Goal: Transaction & Acquisition: Purchase product/service

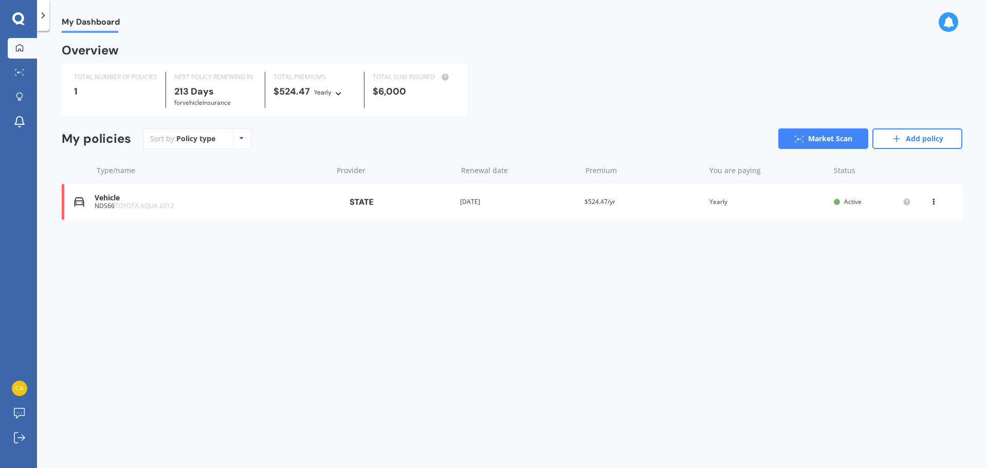
click at [297, 202] on div "Vehicle" at bounding box center [211, 198] width 233 height 9
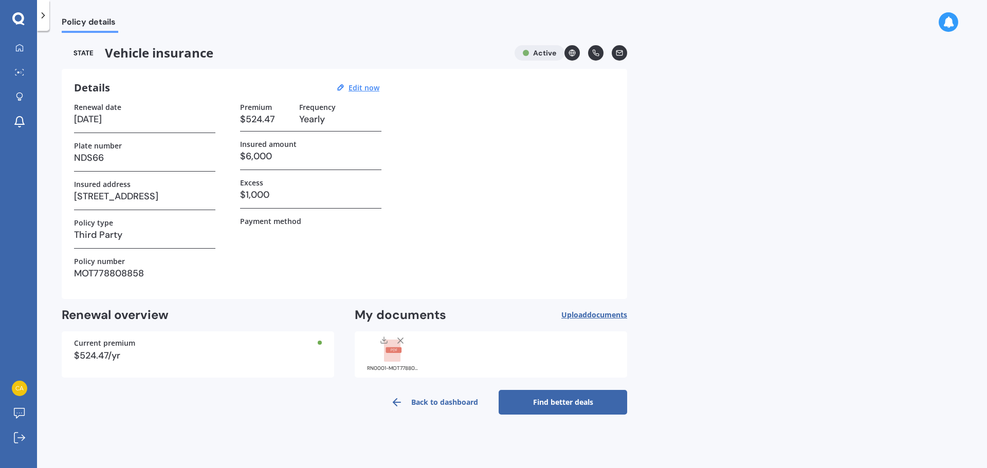
click at [350, 249] on div "Premium $524.47 Frequency Yearly Insured amount $6,000 Excess $1,000 Payment me…" at bounding box center [310, 195] width 141 height 184
click at [428, 407] on link "Back to dashboard" at bounding box center [434, 402] width 128 height 25
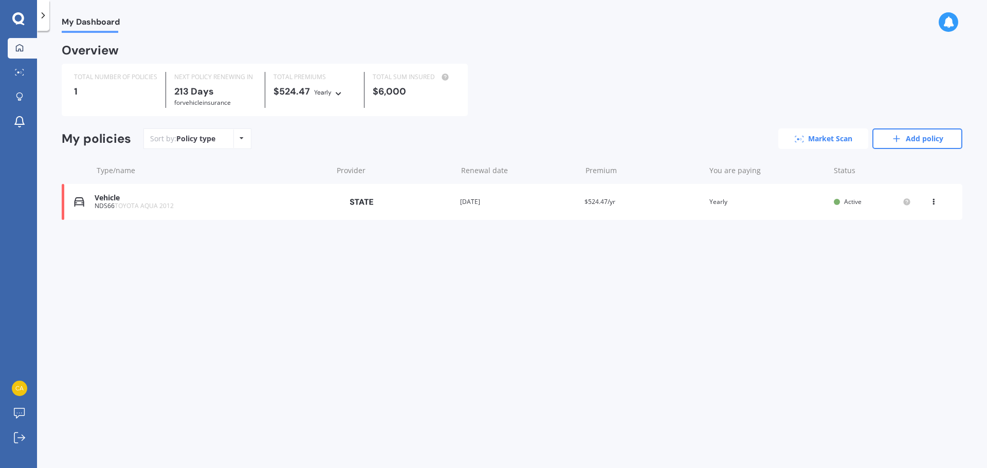
click at [796, 139] on icon at bounding box center [799, 139] width 9 height 7
click at [116, 104] on div "TOTAL NUMBER OF POLICIES 1" at bounding box center [116, 90] width 100 height 36
click at [180, 148] on div "Sort by: Policy type Policy type Alphabetical Date added Renewing next" at bounding box center [197, 138] width 108 height 21
click at [198, 140] on div "Policy type" at bounding box center [195, 139] width 39 height 10
click at [264, 138] on div "Sort by: Policy type Policy type Alphabetical Date added Renewing next Market S…" at bounding box center [552, 138] width 819 height 21
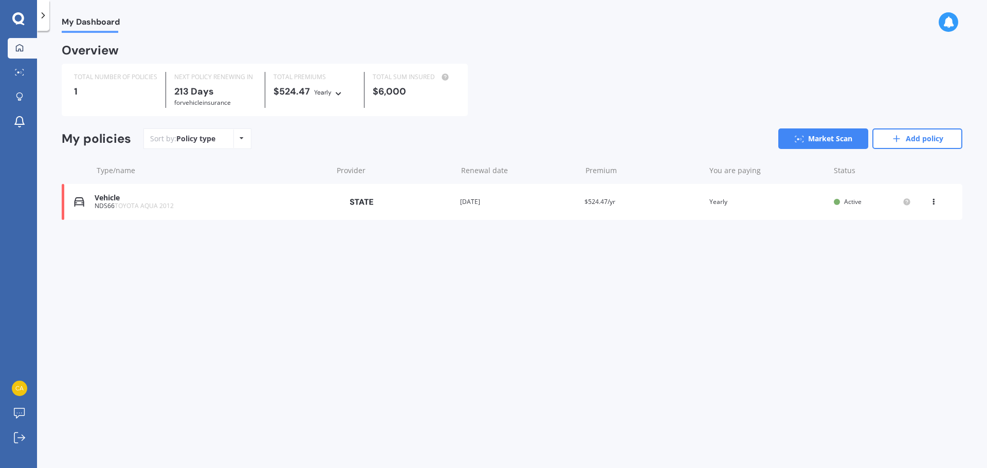
click at [248, 137] on div "Sort by: Policy type Policy type Alphabetical Date added Renewing next" at bounding box center [197, 138] width 108 height 21
click at [238, 134] on div "Policy type Alphabetical Date added Renewing next" at bounding box center [241, 139] width 16 height 19
click at [260, 137] on div "Sort by: Policy type Policy type Alphabetical Date added Renewing next Market S…" at bounding box center [552, 138] width 819 height 21
click at [197, 187] on div "Vehicle NDS66 TOYOTA AQUA 2012 Provider Renewal date [DATE] Premium $524.47/yr …" at bounding box center [512, 202] width 900 height 36
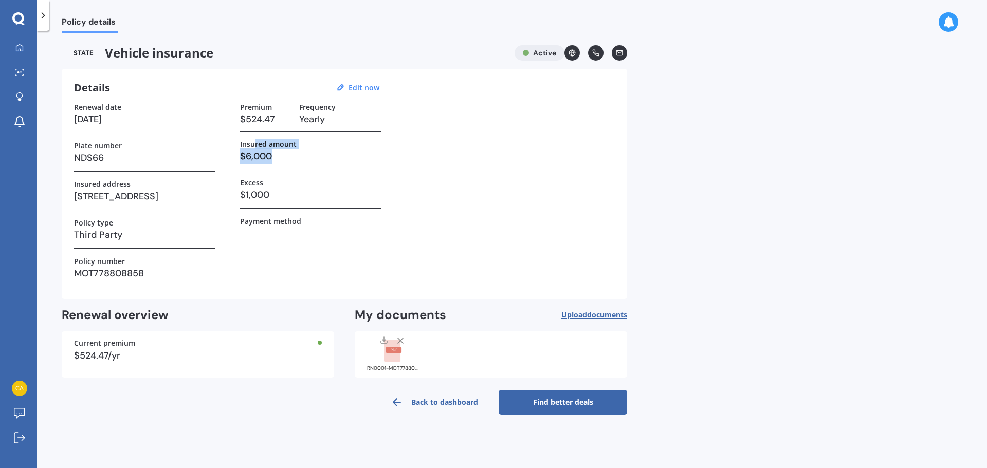
drag, startPoint x: 255, startPoint y: 141, endPoint x: 287, endPoint y: 158, distance: 36.1
click at [287, 158] on div "Insured amount $6,000" at bounding box center [310, 155] width 141 height 30
click at [287, 158] on h3 "$6,000" at bounding box center [310, 156] width 141 height 15
click at [545, 412] on link "Find better deals" at bounding box center [563, 402] width 128 height 25
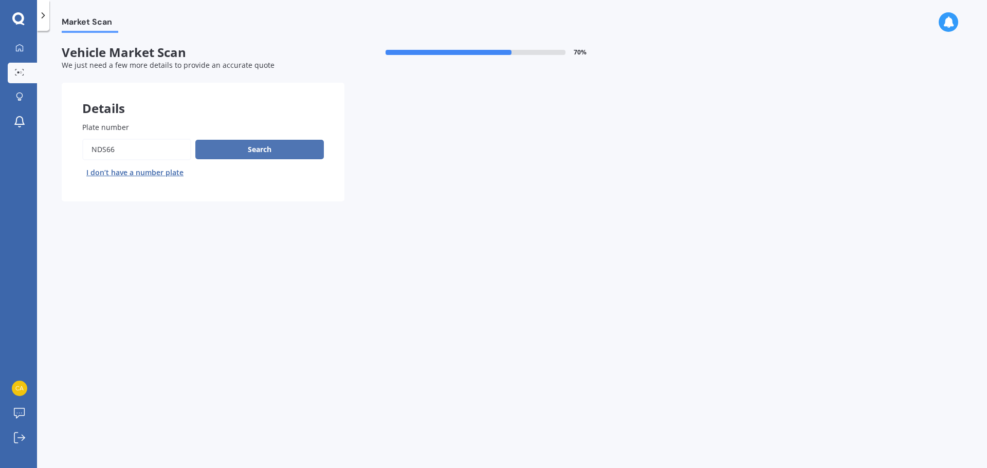
click at [250, 150] on button "Search" at bounding box center [259, 150] width 128 height 20
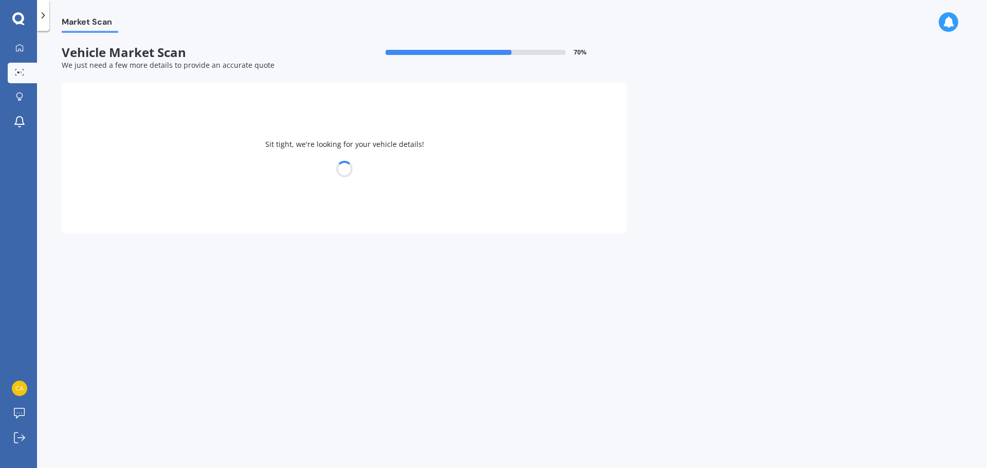
select select "TOYOTA"
select select "AQUA"
select select "27"
select select "08"
select select "1993"
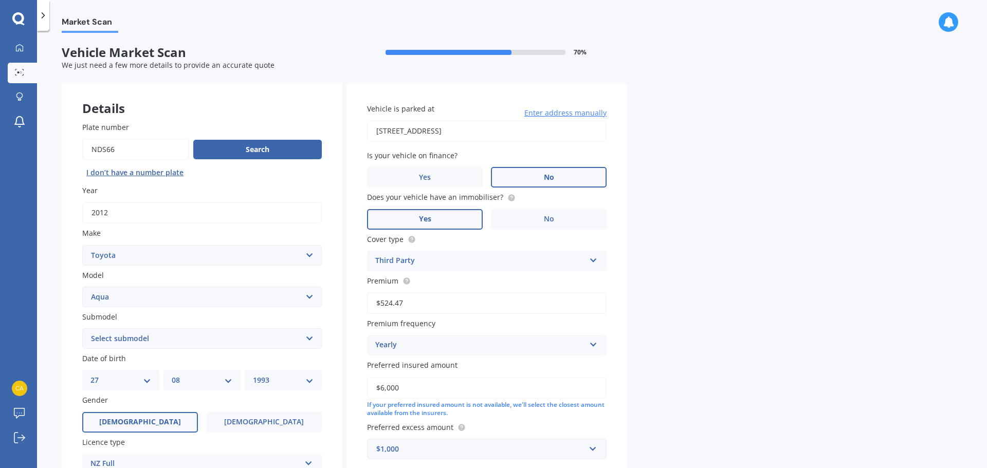
click at [564, 180] on label "No" at bounding box center [549, 177] width 116 height 21
click at [0, 0] on input "No" at bounding box center [0, 0] width 0 height 0
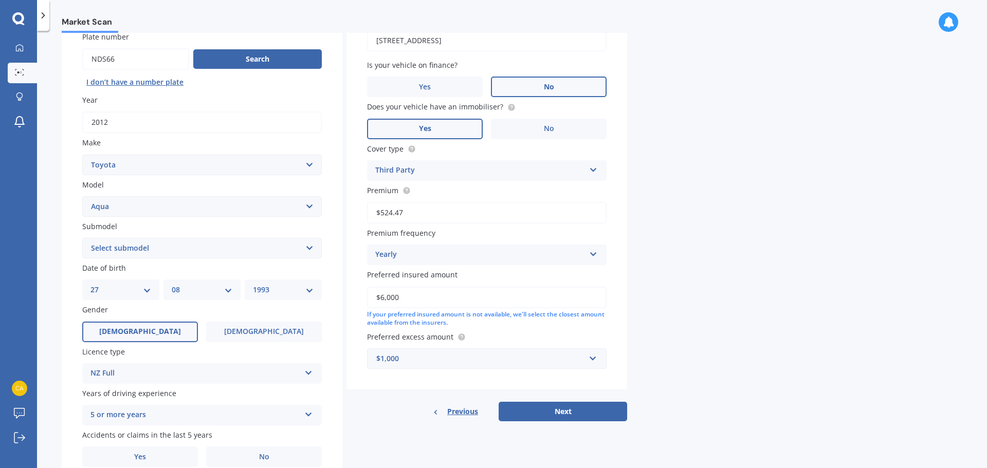
scroll to position [137, 0]
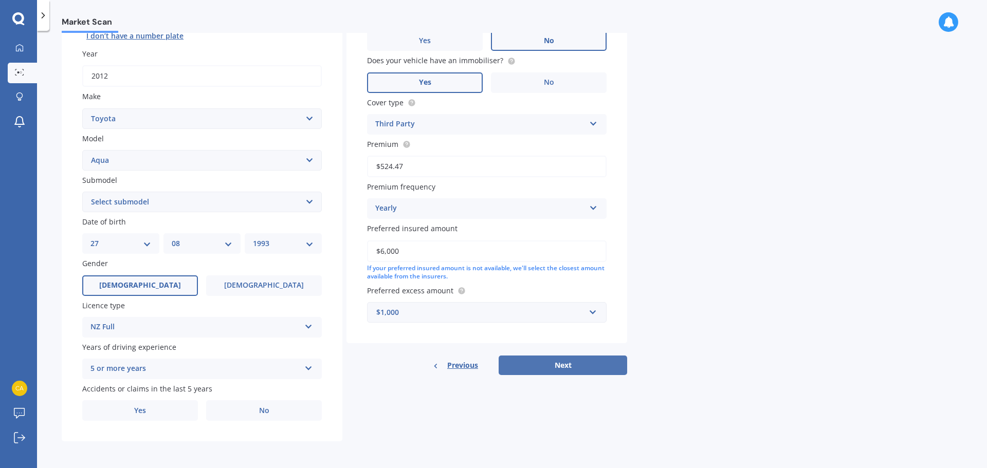
click at [597, 370] on button "Next" at bounding box center [563, 366] width 128 height 20
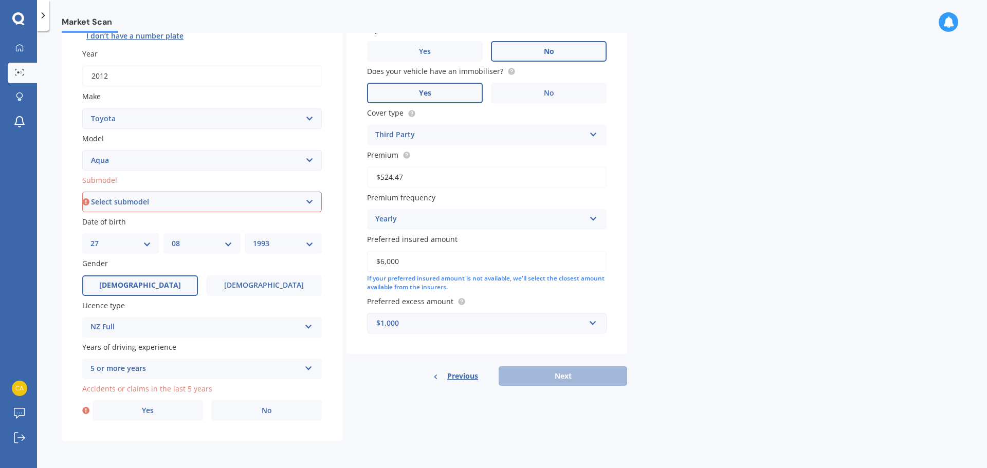
click at [229, 204] on select "Select submodel Hatchback Hybrid" at bounding box center [202, 202] width 240 height 21
select select "HYBRID"
click at [82, 192] on select "Select submodel Hatchback Hybrid" at bounding box center [202, 202] width 240 height 21
click at [585, 371] on div "Previous Next" at bounding box center [486, 376] width 281 height 20
click at [249, 415] on label "No" at bounding box center [266, 410] width 111 height 21
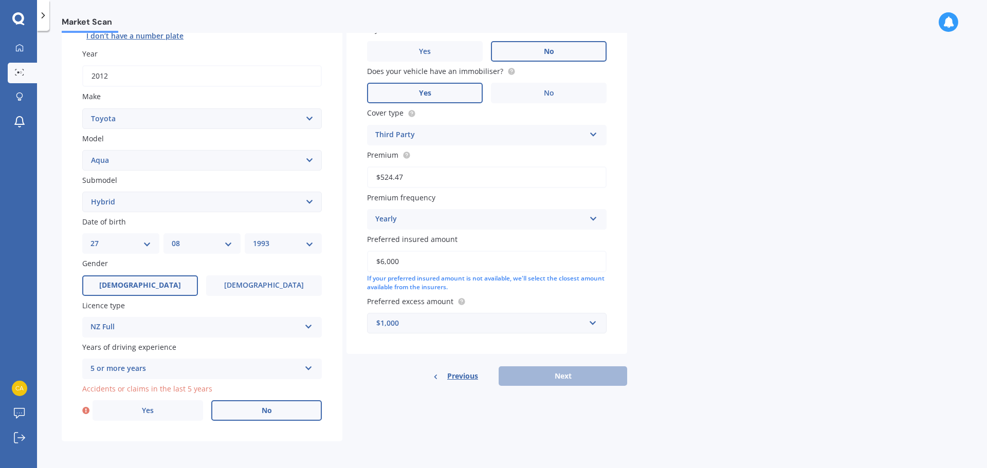
click at [0, 0] on input "No" at bounding box center [0, 0] width 0 height 0
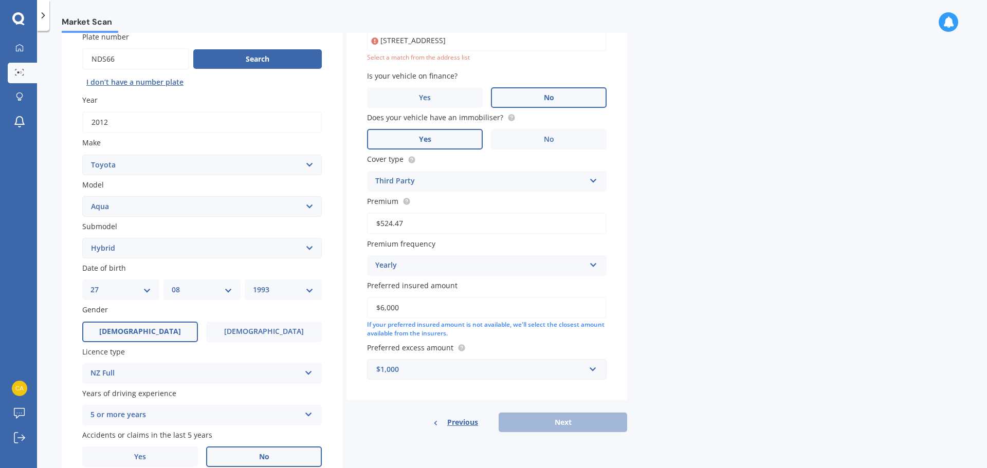
scroll to position [70, 0]
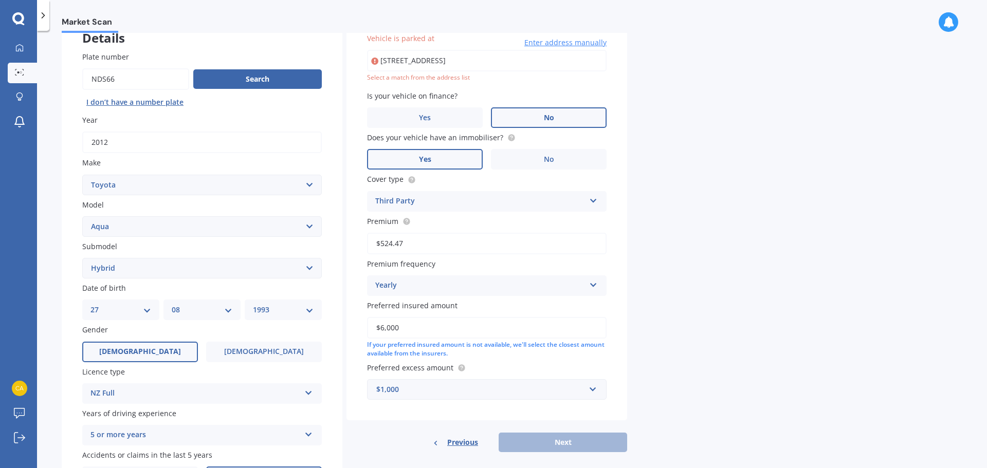
click at [594, 444] on div "Previous Next" at bounding box center [486, 443] width 281 height 20
click at [536, 69] on input "[STREET_ADDRESS]" at bounding box center [487, 61] width 240 height 22
type input "[STREET_ADDRESS]"
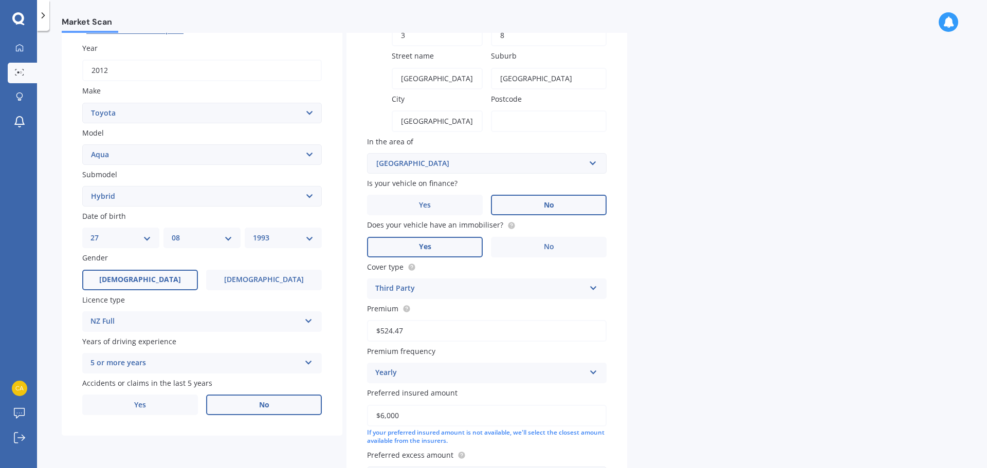
scroll to position [241, 0]
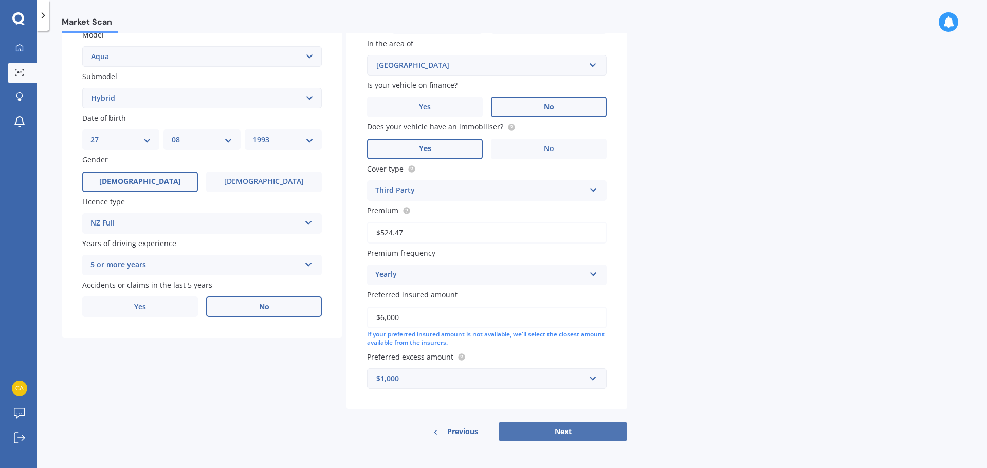
click at [570, 437] on button "Next" at bounding box center [563, 432] width 128 height 20
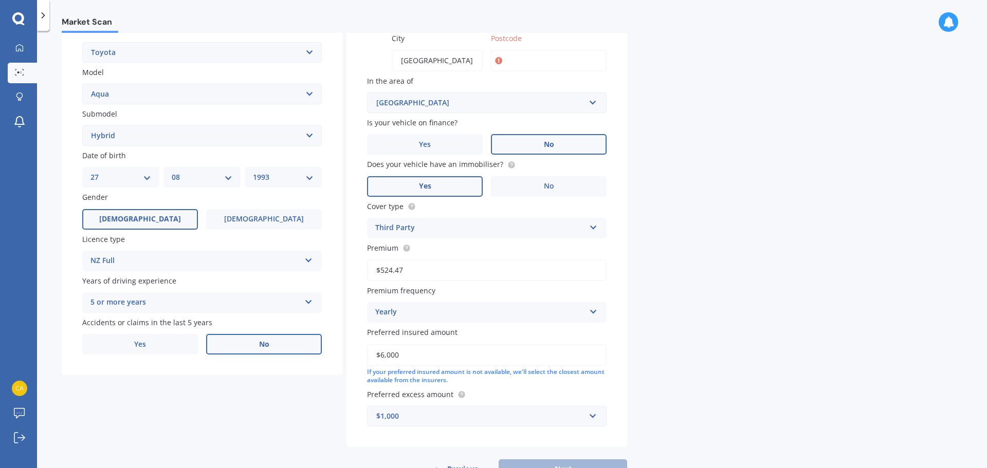
click at [542, 59] on input "Postcode" at bounding box center [549, 61] width 116 height 22
type input "1021"
click at [658, 114] on div "Market Scan Vehicle Market Scan 70 % We just need a few more details to provide…" at bounding box center [512, 251] width 950 height 437
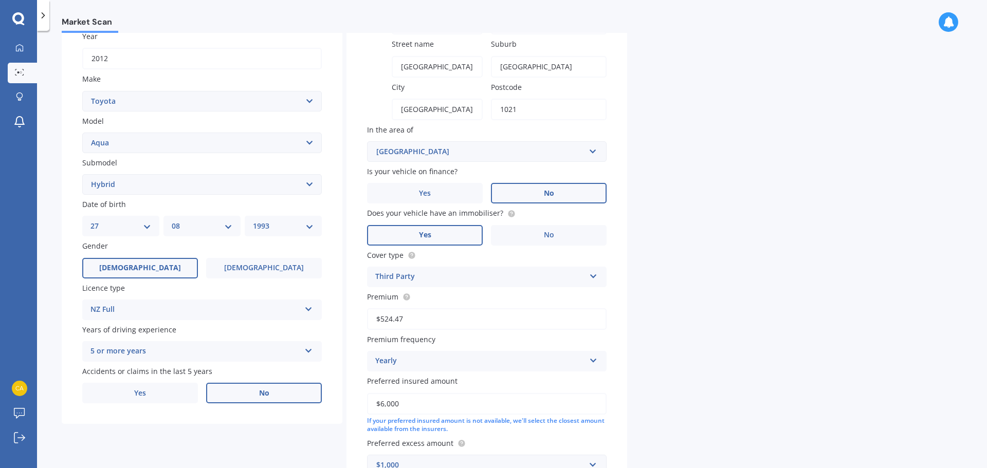
scroll to position [49, 0]
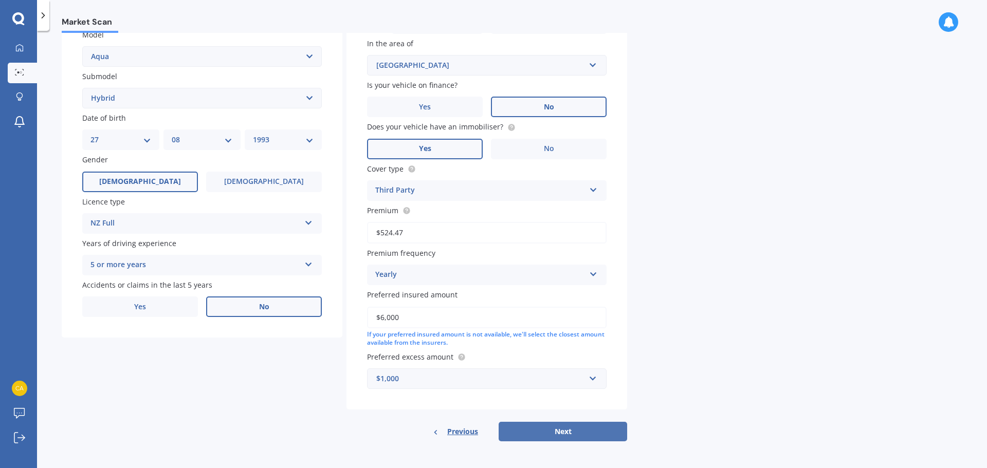
click at [565, 432] on button "Next" at bounding box center [563, 432] width 128 height 20
select select "27"
select select "08"
select select "1993"
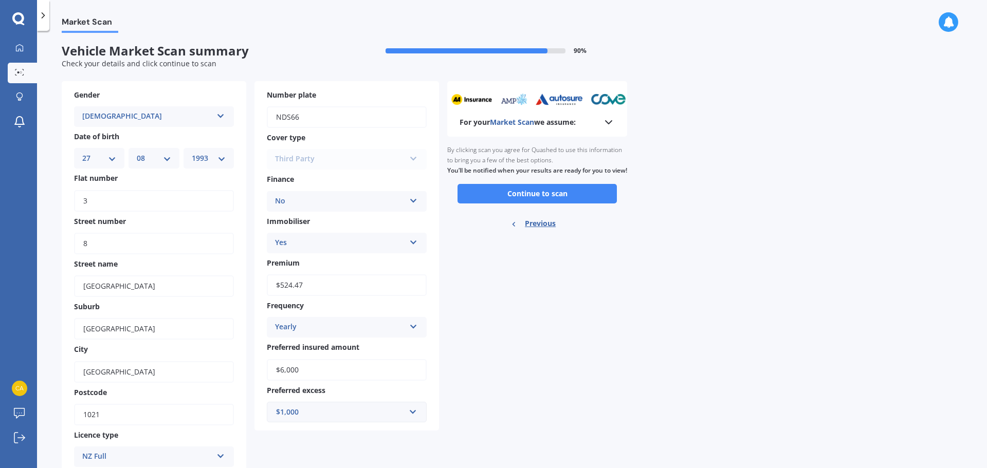
scroll to position [0, 0]
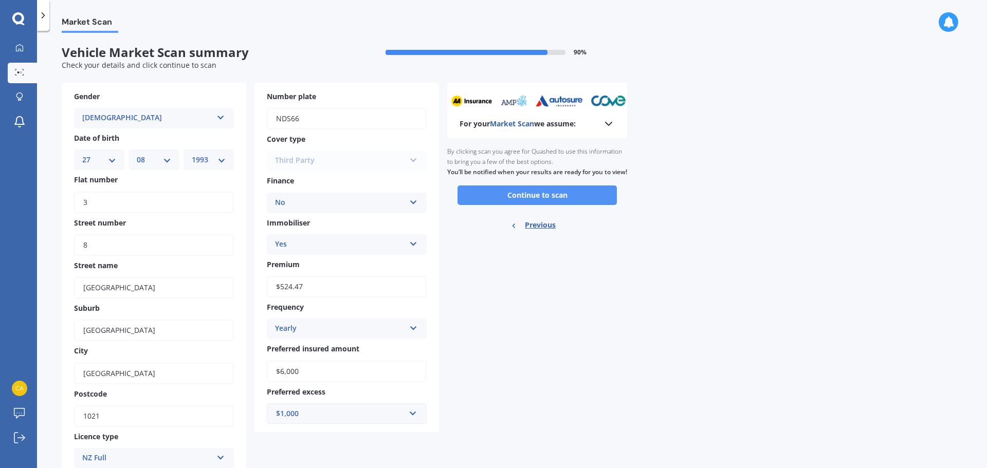
click at [560, 204] on button "Continue to scan" at bounding box center [536, 196] width 159 height 20
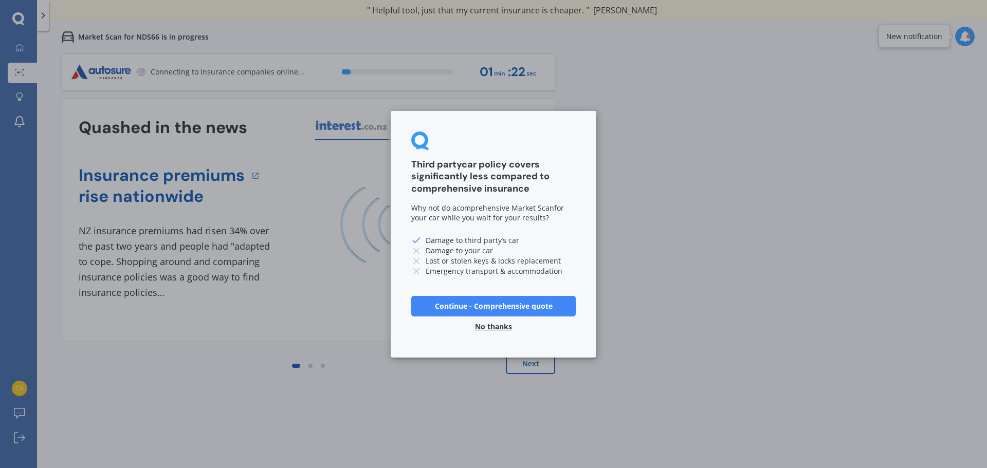
click at [499, 333] on button "No thanks" at bounding box center [493, 326] width 49 height 21
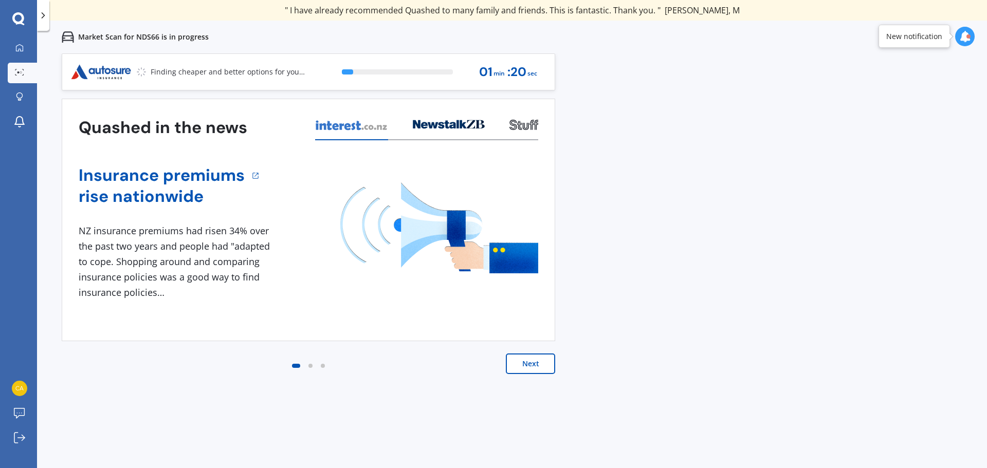
click at [527, 365] on button "Next" at bounding box center [530, 364] width 49 height 21
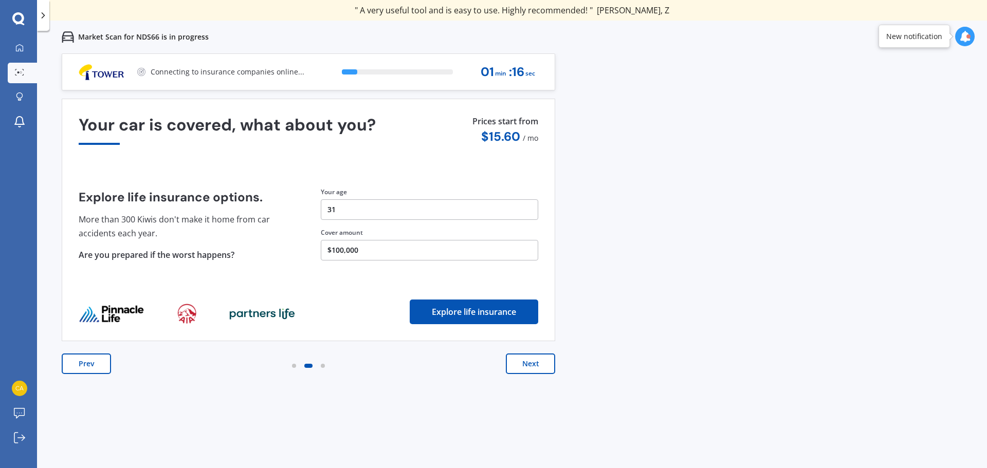
click at [527, 365] on button "Next" at bounding box center [530, 364] width 49 height 21
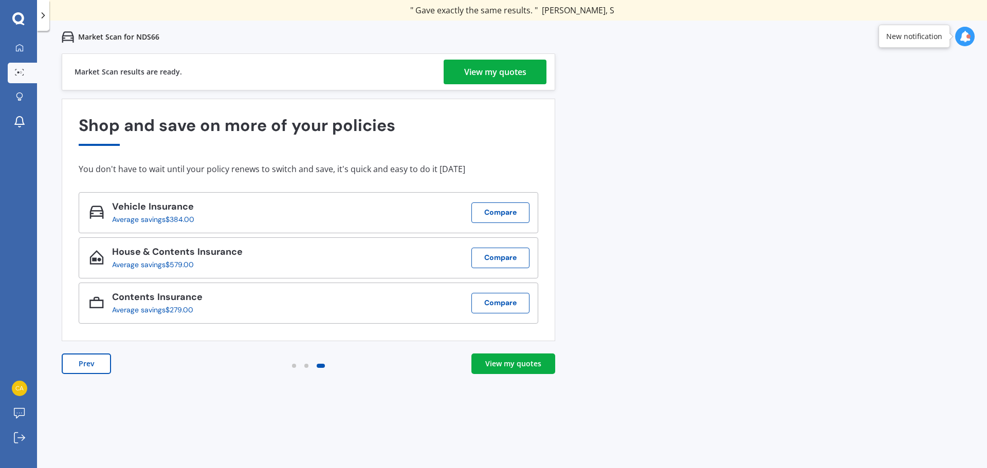
click at [516, 67] on div "View my quotes" at bounding box center [495, 72] width 62 height 25
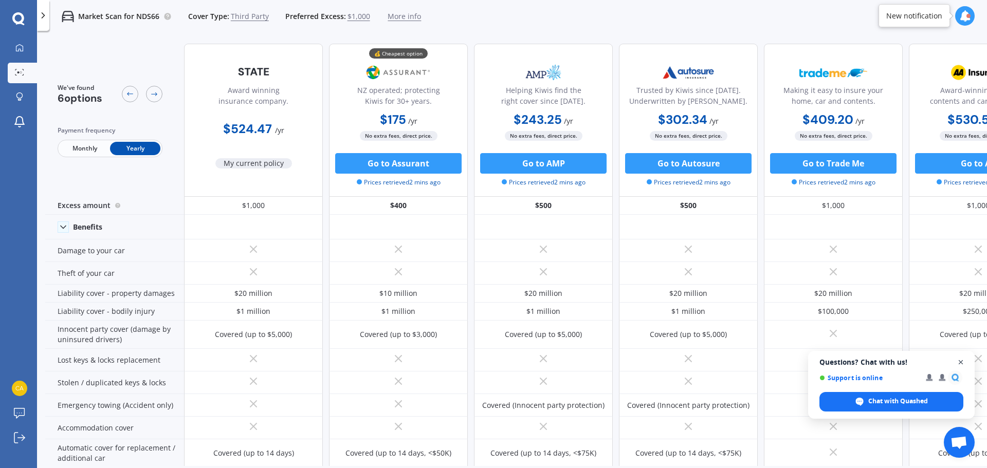
click at [964, 363] on span "Open chat" at bounding box center [960, 362] width 13 height 13
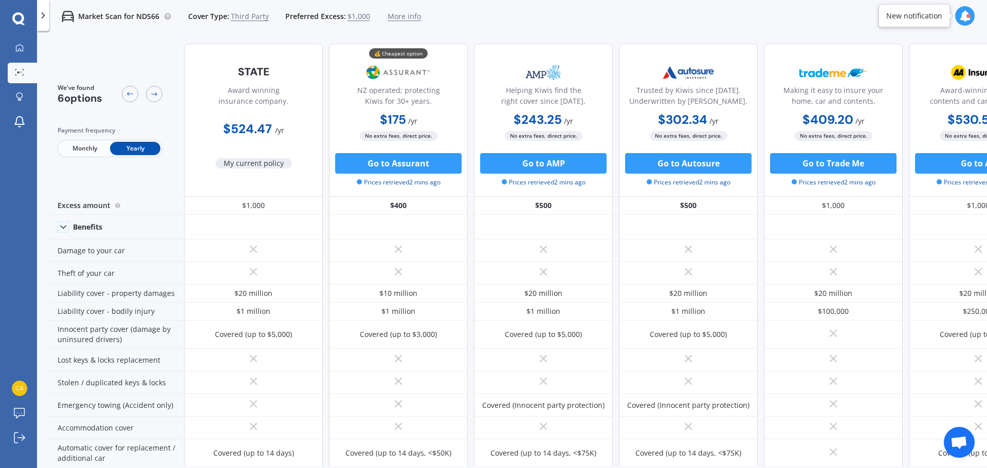
drag, startPoint x: 823, startPoint y: 467, endPoint x: 883, endPoint y: 462, distance: 59.9
click at [883, 462] on div "We've found 6 options Payment frequency Monthly Yearly Award winning insurance …" at bounding box center [516, 268] width 942 height 466
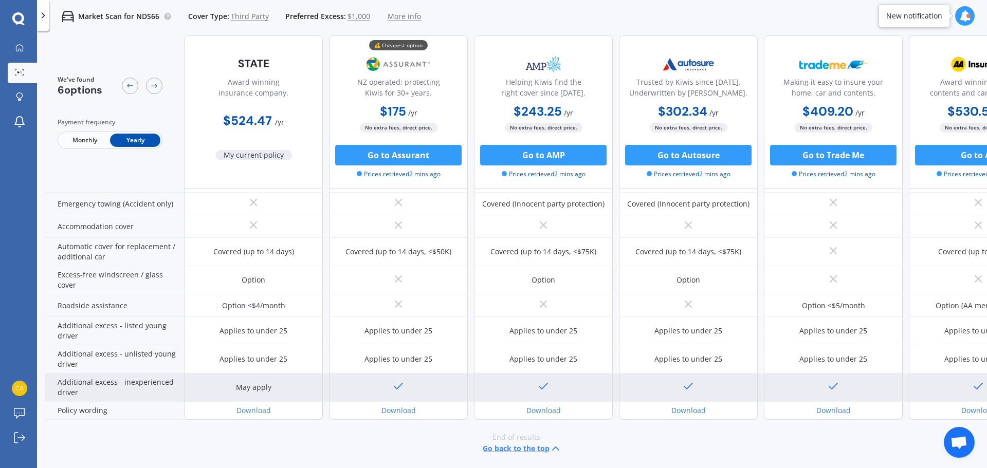
scroll to position [206, 0]
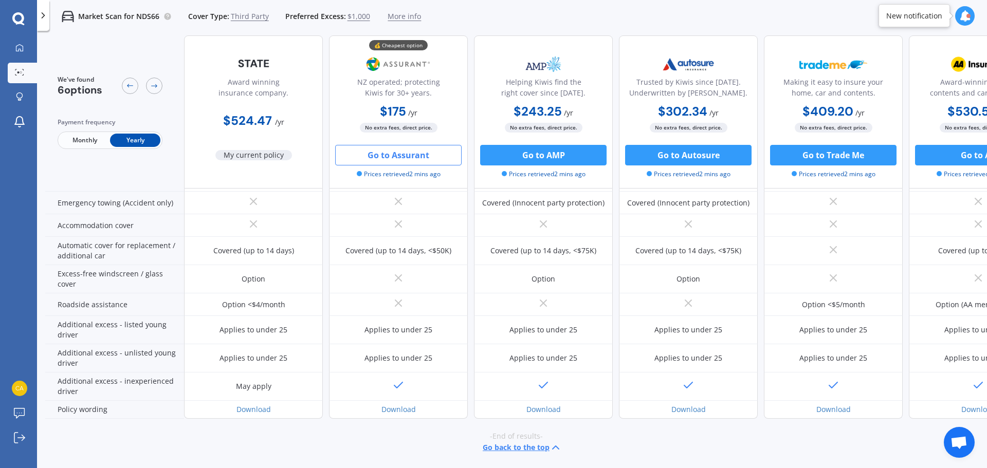
click at [412, 156] on button "Go to Assurant" at bounding box center [398, 155] width 126 height 21
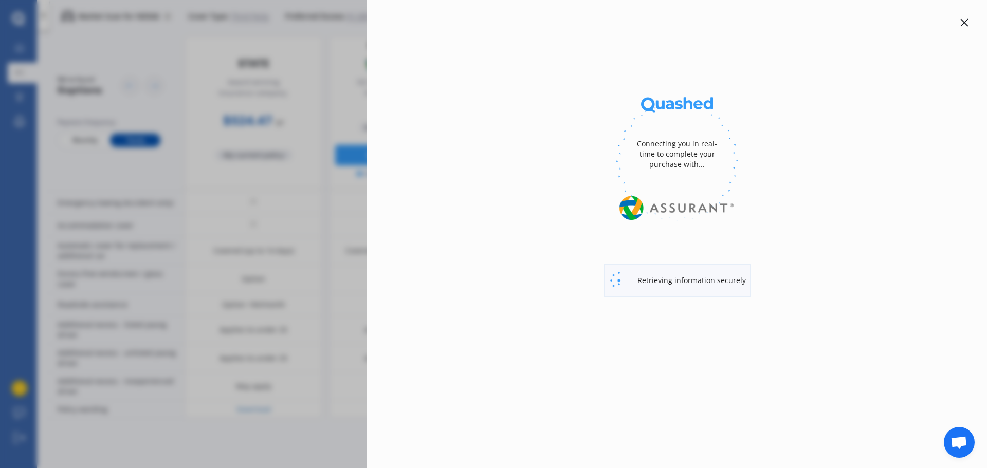
select select "3rd party"
select select "0"
select select "[GEOGRAPHIC_DATA]"
select select "TOYOTA"
select select "AQUA"
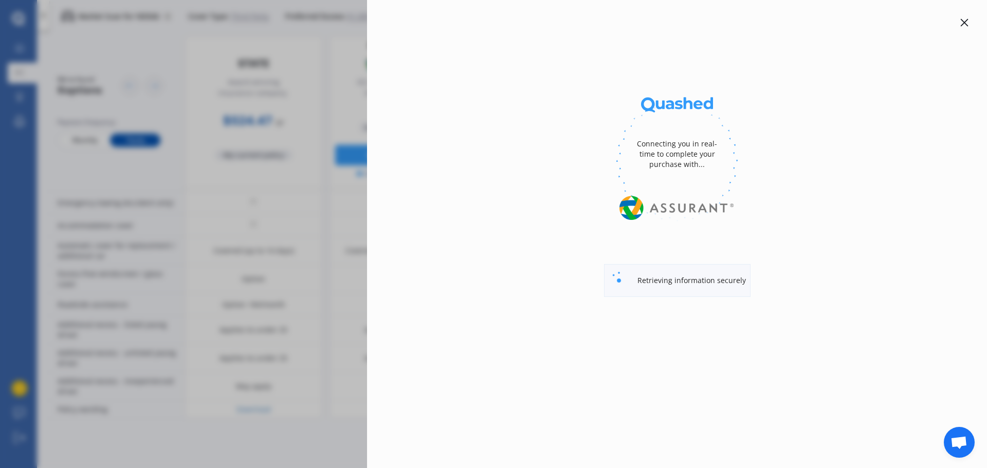
select select "HYBRID"
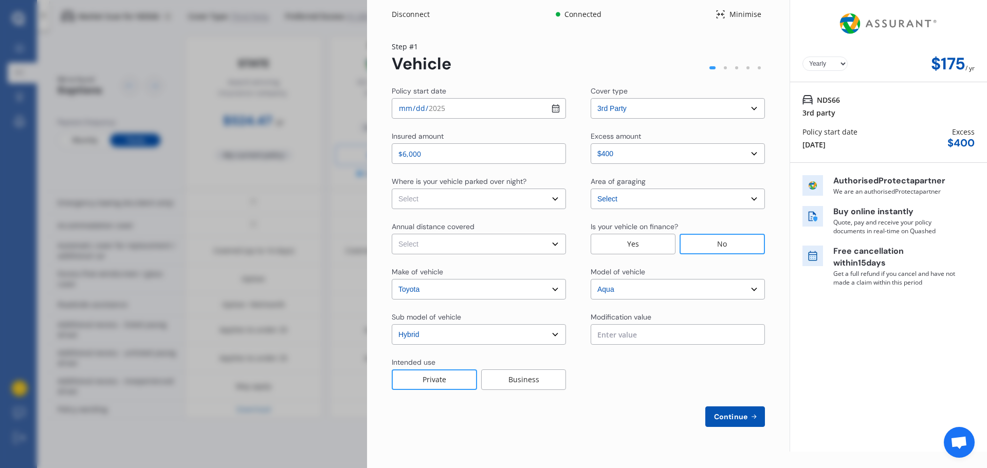
click at [493, 156] on input "$6,000" at bounding box center [479, 153] width 174 height 21
click at [402, 150] on input "$6,000" at bounding box center [479, 153] width 174 height 21
type input "$7,000"
click at [514, 130] on div "Policy start date [DATE] Cover type Select cover type 3rd Party 3rd Party Fire …" at bounding box center [578, 256] width 373 height 341
click at [639, 203] on select "Select [GEOGRAPHIC_DATA] [GEOGRAPHIC_DATA] [GEOGRAPHIC_DATA] / [PERSON_NAME] / …" at bounding box center [678, 199] width 174 height 21
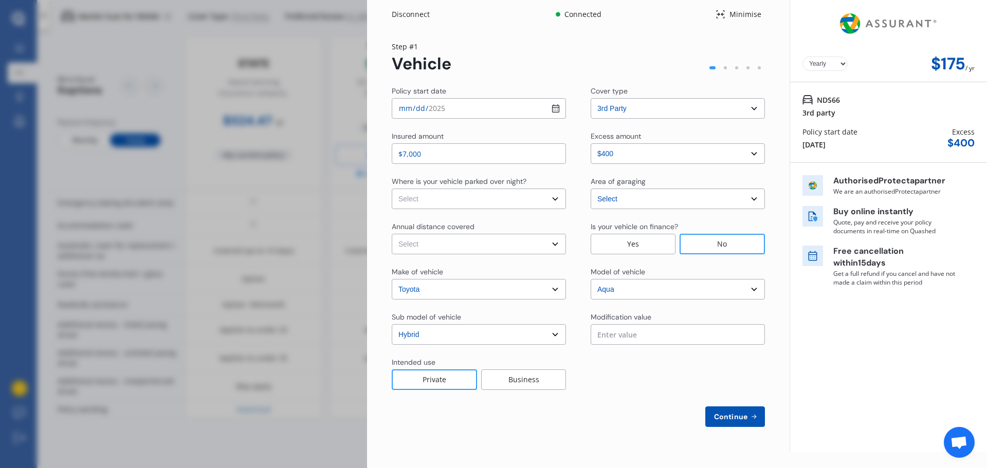
click at [639, 203] on select "Select [GEOGRAPHIC_DATA] [GEOGRAPHIC_DATA] [GEOGRAPHIC_DATA] / [PERSON_NAME] / …" at bounding box center [678, 199] width 174 height 21
click at [545, 205] on select "Select In a garage On own property On street or road" at bounding box center [479, 199] width 174 height 21
select select "In a garage"
click at [392, 189] on select "Select In a garage On own property On street or road" at bounding box center [479, 199] width 174 height 21
click at [517, 240] on select "Select Low (less than 15,000km per year) Average (15,000-30,000km per year) Hig…" at bounding box center [479, 244] width 174 height 21
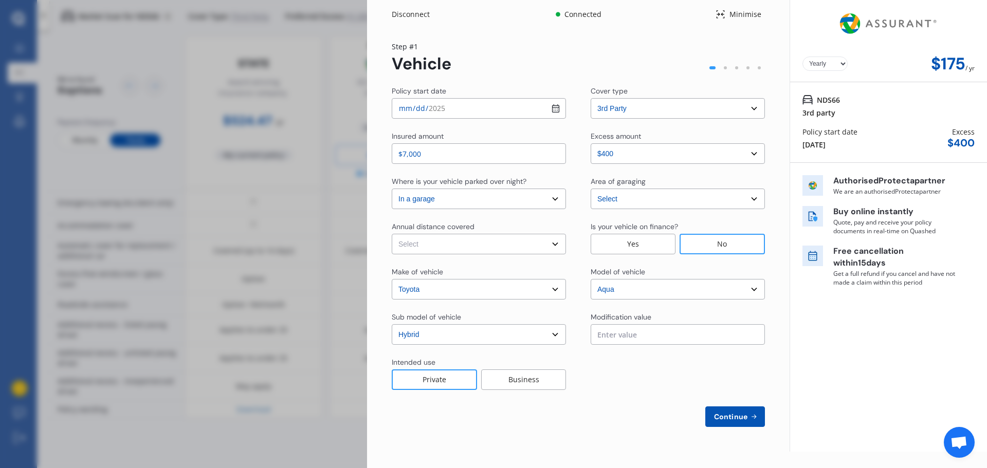
select select "20000"
click at [392, 234] on select "Select Low (less than 15,000km per year) Average (15,000-30,000km per year) Hig…" at bounding box center [479, 244] width 174 height 21
click at [623, 372] on div at bounding box center [678, 373] width 174 height 33
click at [635, 342] on input "text" at bounding box center [678, 334] width 174 height 21
click at [631, 366] on div at bounding box center [678, 373] width 174 height 33
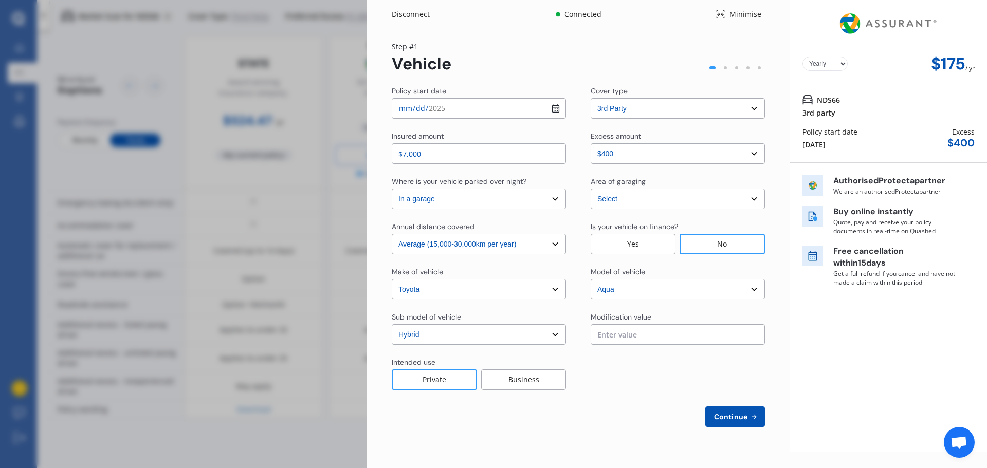
click at [750, 420] on icon at bounding box center [753, 417] width 9 height 8
select select "Mr"
select select "27"
select select "08"
select select "1993"
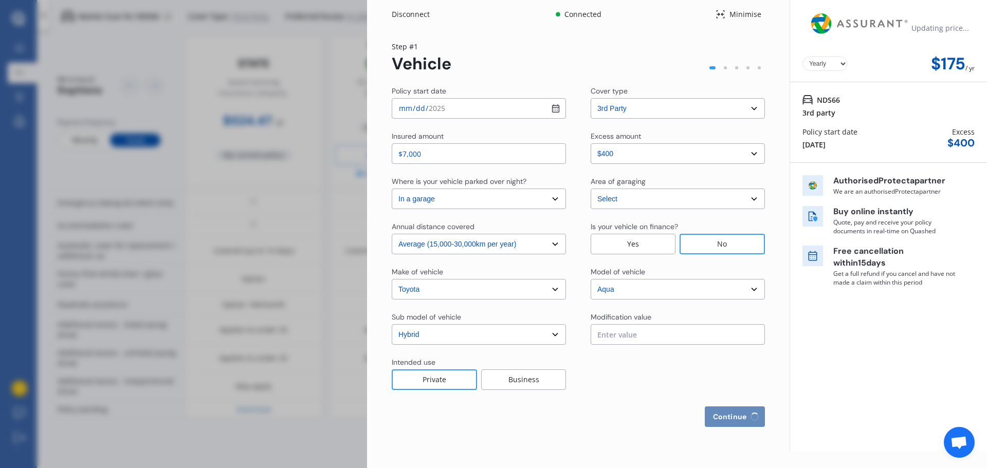
select select "full"
select select "more than 4 years"
select select "[GEOGRAPHIC_DATA]"
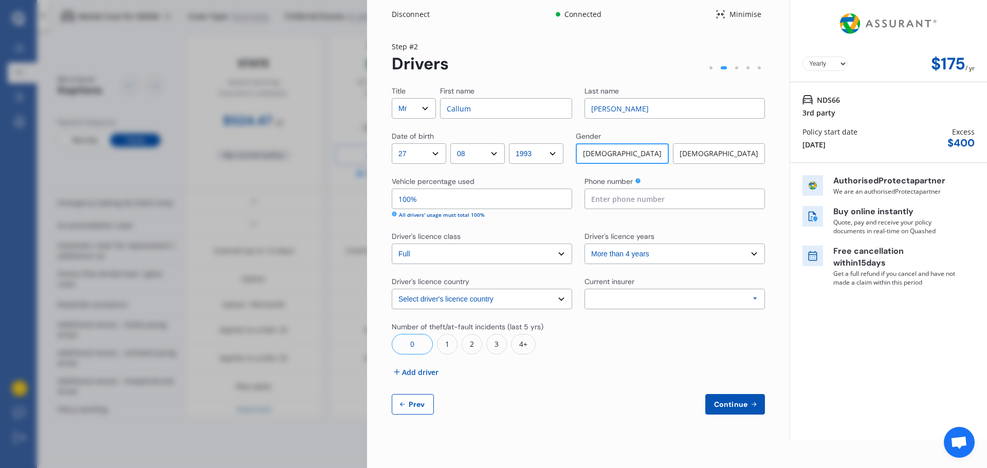
click at [644, 205] on input at bounding box center [674, 199] width 180 height 21
click at [702, 359] on div "Title Select Mr Mrs Miss Ms Dr First name Callum Last name [PERSON_NAME] Date o…" at bounding box center [578, 250] width 373 height 329
click at [719, 244] on select "Select driver's licence years Less than 1 year 1-2 years 2-4 years More than 4 …" at bounding box center [674, 254] width 180 height 21
click at [637, 400] on div "Continue Prev" at bounding box center [578, 404] width 373 height 21
click at [678, 303] on div "Allianz AAI AMI IAG - NZI/State [PERSON_NAME] Vero Unknown Other Insurer None P…" at bounding box center [674, 299] width 180 height 21
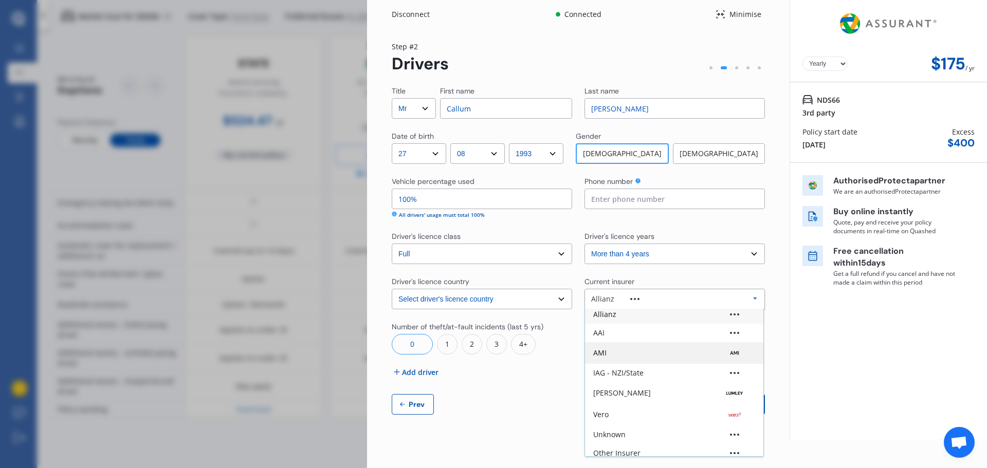
scroll to position [0, 0]
click at [679, 379] on div "IAG - NZI/State" at bounding box center [674, 376] width 162 height 7
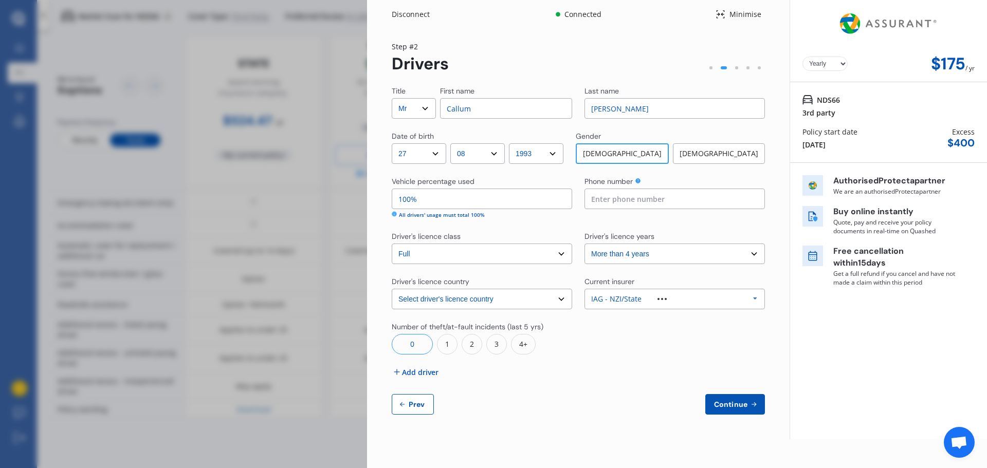
click at [722, 409] on span "Continue" at bounding box center [731, 404] width 38 height 8
click at [650, 211] on div "Required" at bounding box center [674, 215] width 180 height 8
click at [648, 199] on input at bounding box center [674, 199] width 180 height 21
click at [614, 193] on input at bounding box center [674, 199] width 180 height 21
type input "0273944336"
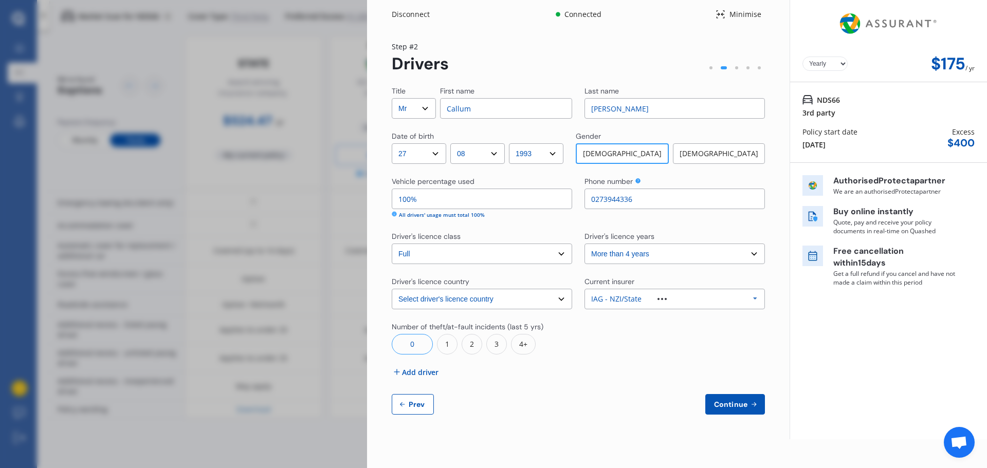
click at [745, 402] on span "Continue" at bounding box center [731, 404] width 38 height 8
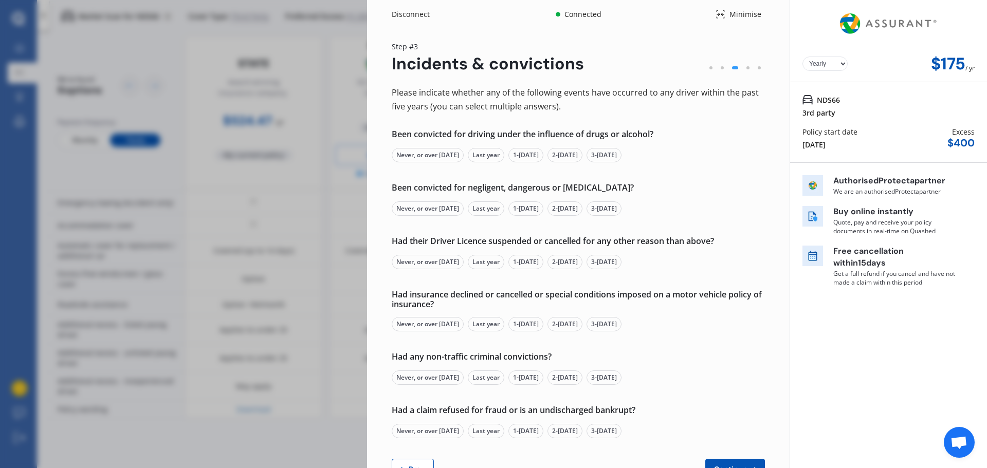
click at [453, 156] on div "Never, or over [DATE]" at bounding box center [428, 155] width 72 height 14
click at [446, 212] on div "Never, or over [DATE]" at bounding box center [428, 208] width 72 height 14
click at [448, 262] on div "Never, or over [DATE]" at bounding box center [428, 262] width 72 height 14
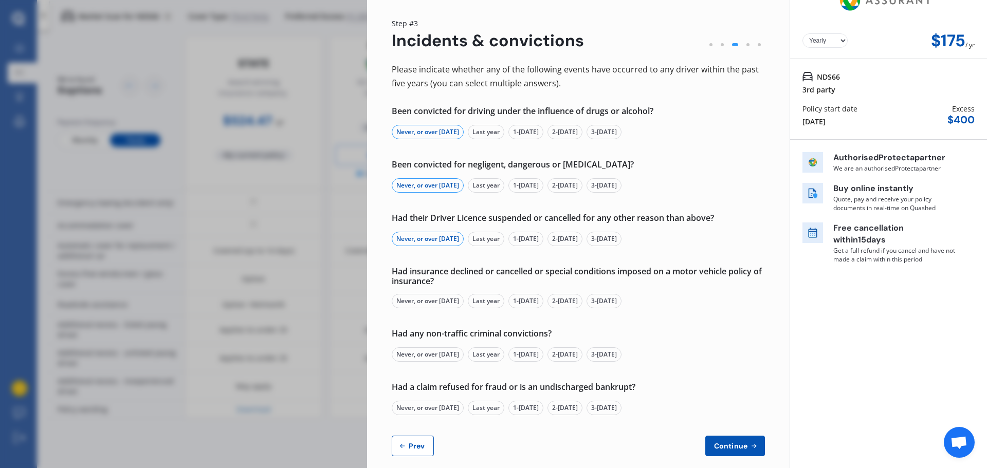
scroll to position [36, 0]
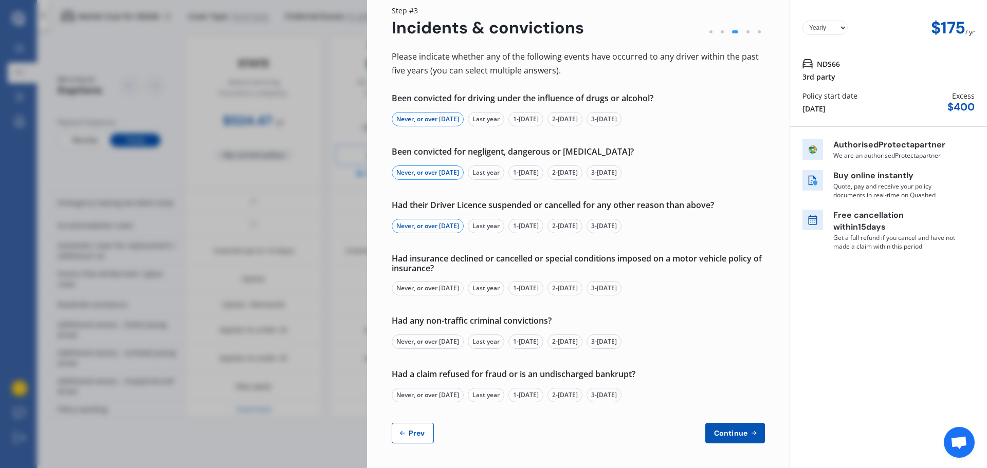
click at [426, 289] on div "Never, or over [DATE]" at bounding box center [428, 288] width 72 height 14
click at [457, 340] on div "Never, or over [DATE]" at bounding box center [428, 342] width 72 height 14
click at [452, 395] on div "Never, or over [DATE]" at bounding box center [428, 395] width 72 height 14
click at [719, 429] on span "Continue" at bounding box center [731, 433] width 38 height 8
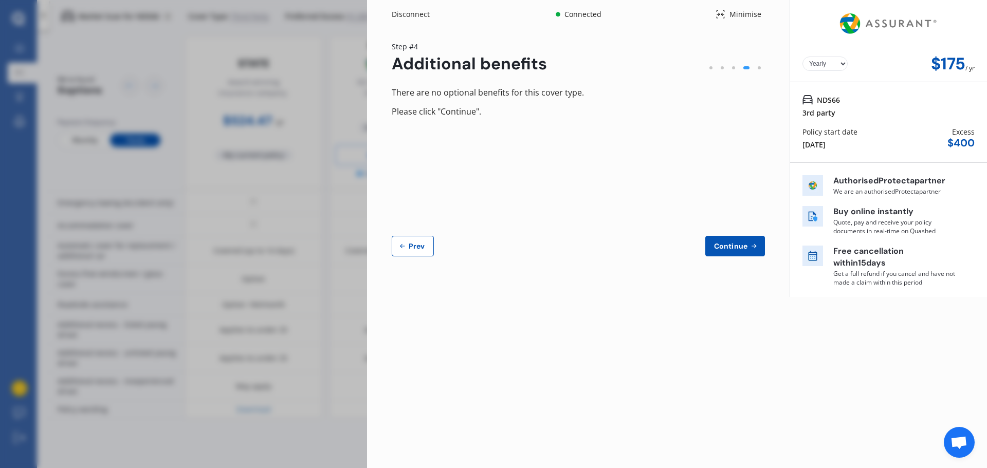
click at [746, 249] on span "Continue" at bounding box center [731, 246] width 38 height 8
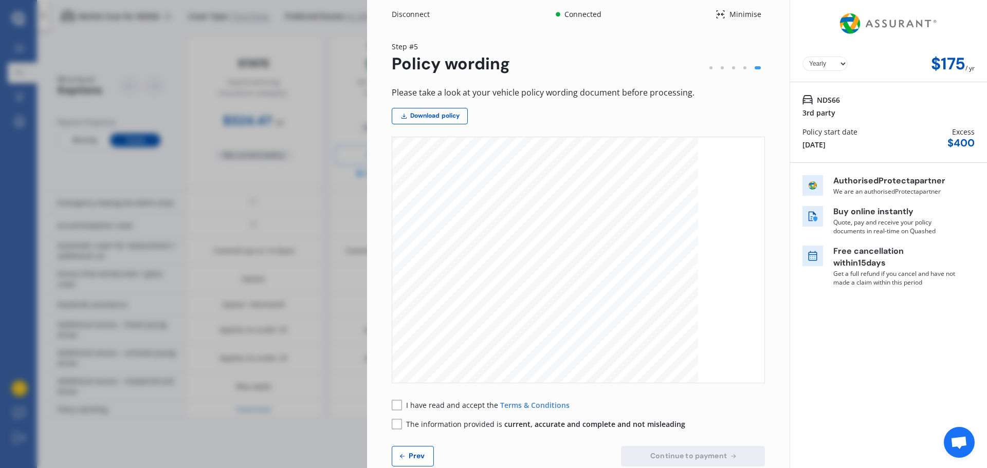
scroll to position [1953, 0]
click at [402, 401] on div "I have read and accept the Terms & Conditions" at bounding box center [481, 405] width 178 height 11
click at [396, 402] on rect at bounding box center [397, 405] width 10 height 10
click at [399, 420] on rect at bounding box center [397, 424] width 10 height 10
click at [678, 458] on span "Continue to payment" at bounding box center [688, 456] width 81 height 8
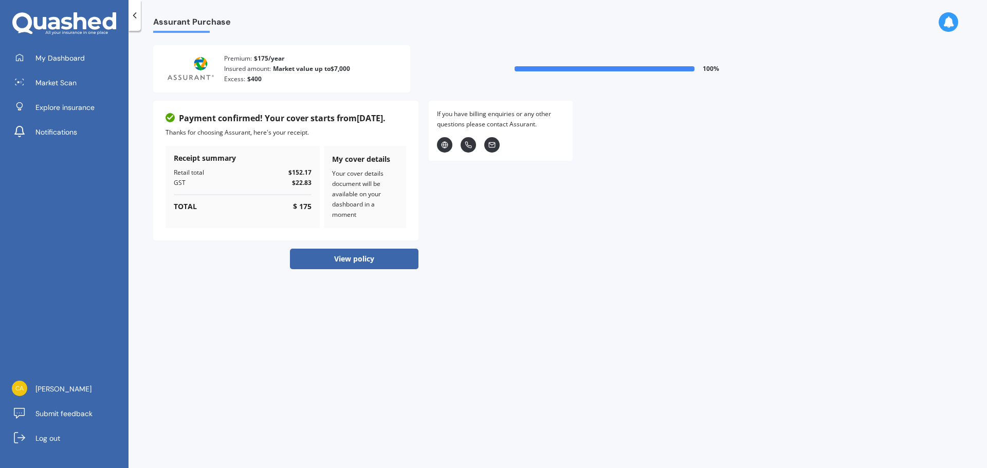
click at [543, 238] on div "If you have billing enquiries or any other questions please contact Assurant ." at bounding box center [501, 185] width 144 height 169
